Goal: Find specific page/section: Find specific page/section

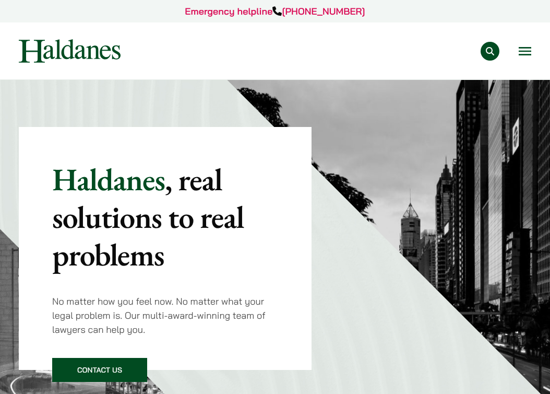
click at [527, 48] on button "Open menu" at bounding box center [525, 51] width 13 height 8
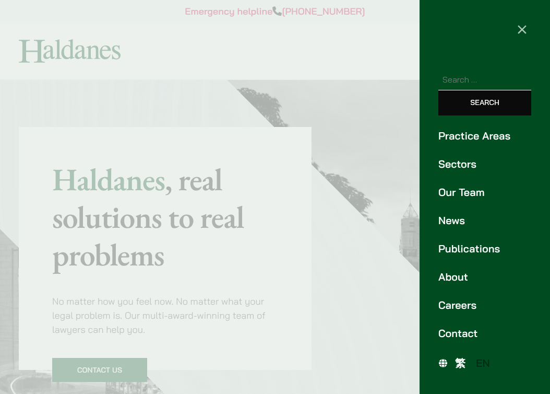
click at [465, 193] on link "Our Team" at bounding box center [485, 192] width 93 height 16
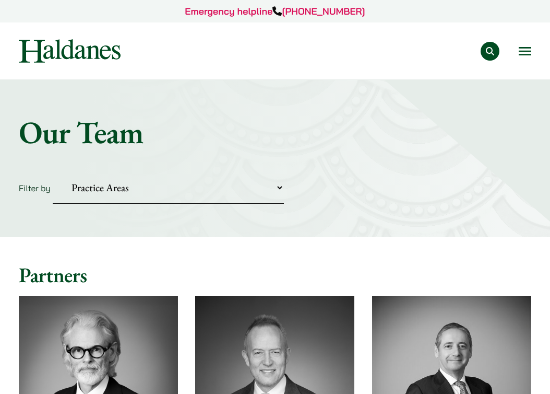
click at [192, 187] on select "Practice Areas Antitrust and Competition Civil Litigation & Dispute Resolution …" at bounding box center [168, 188] width 231 height 32
select select "civil-litigation-dispute-resolution"
click at [53, 172] on select "Practice Areas Antitrust and Competition Civil Litigation & Dispute Resolution …" at bounding box center [168, 188] width 231 height 32
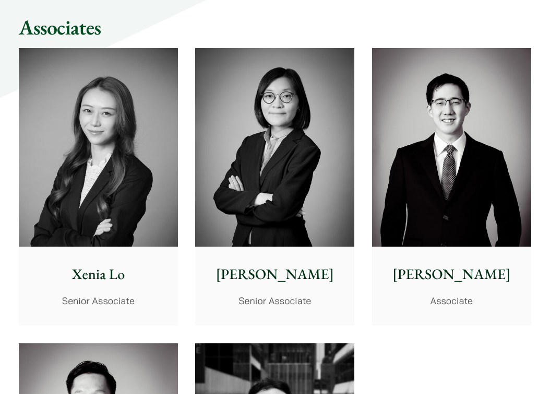
scroll to position [936, 0]
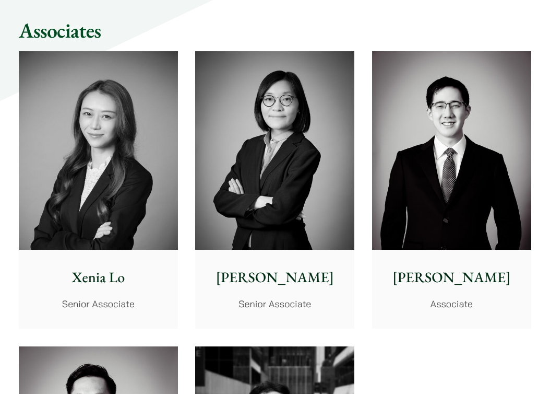
click at [443, 266] on p "[PERSON_NAME]" at bounding box center [452, 277] width 143 height 22
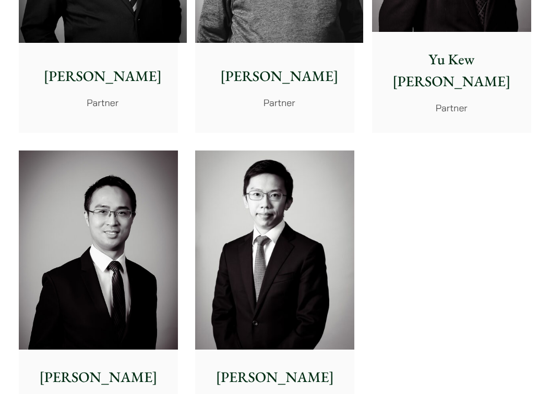
scroll to position [100, 0]
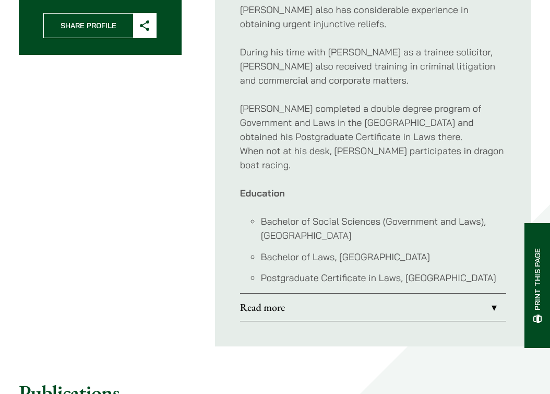
scroll to position [512, 0]
